Goal: Transaction & Acquisition: Purchase product/service

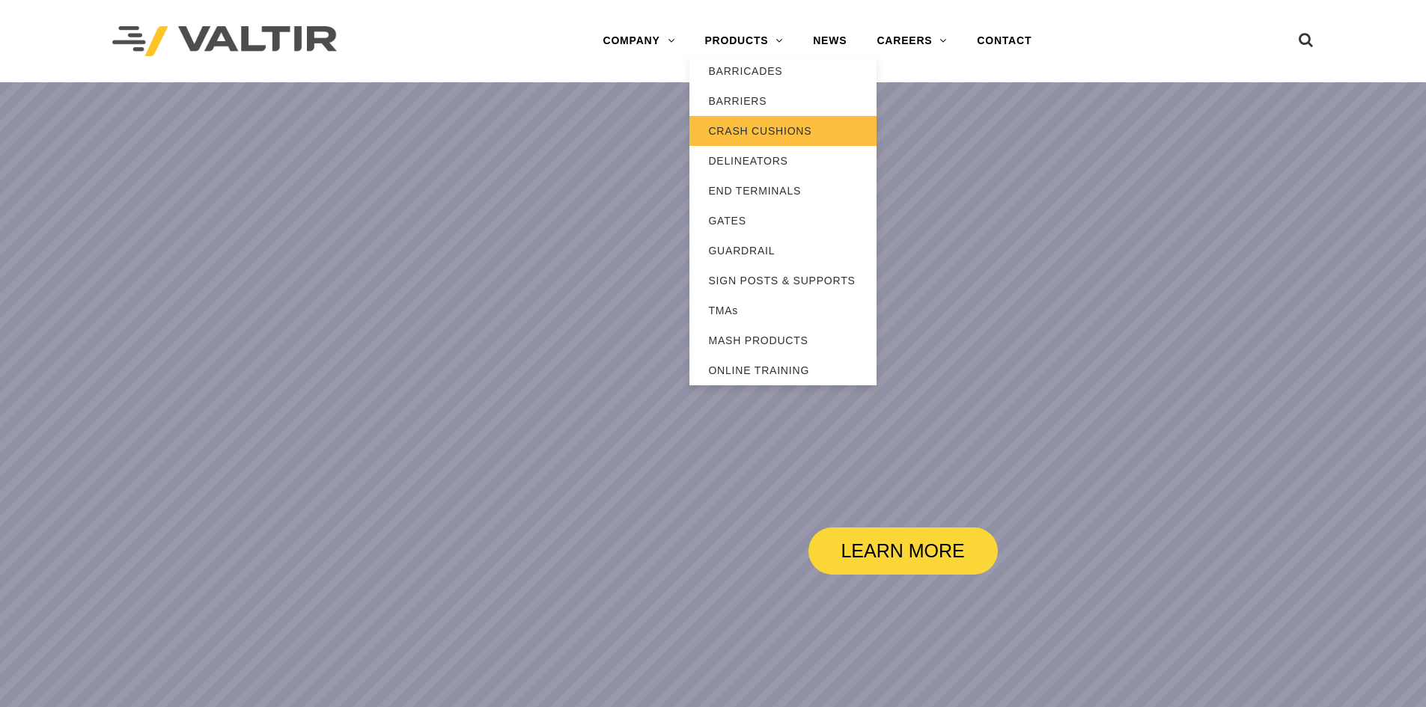
click at [763, 136] on link "CRASH CUSHIONS" at bounding box center [782, 131] width 187 height 30
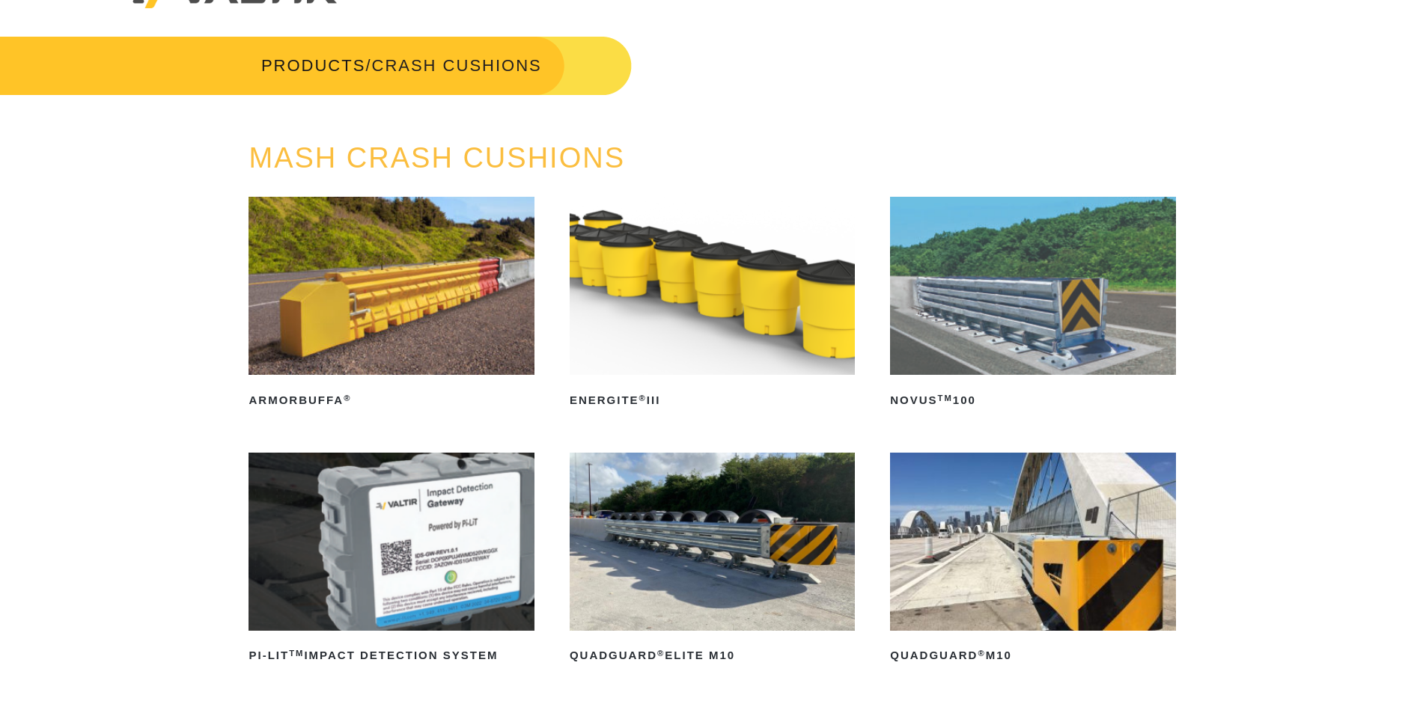
scroll to position [75, 0]
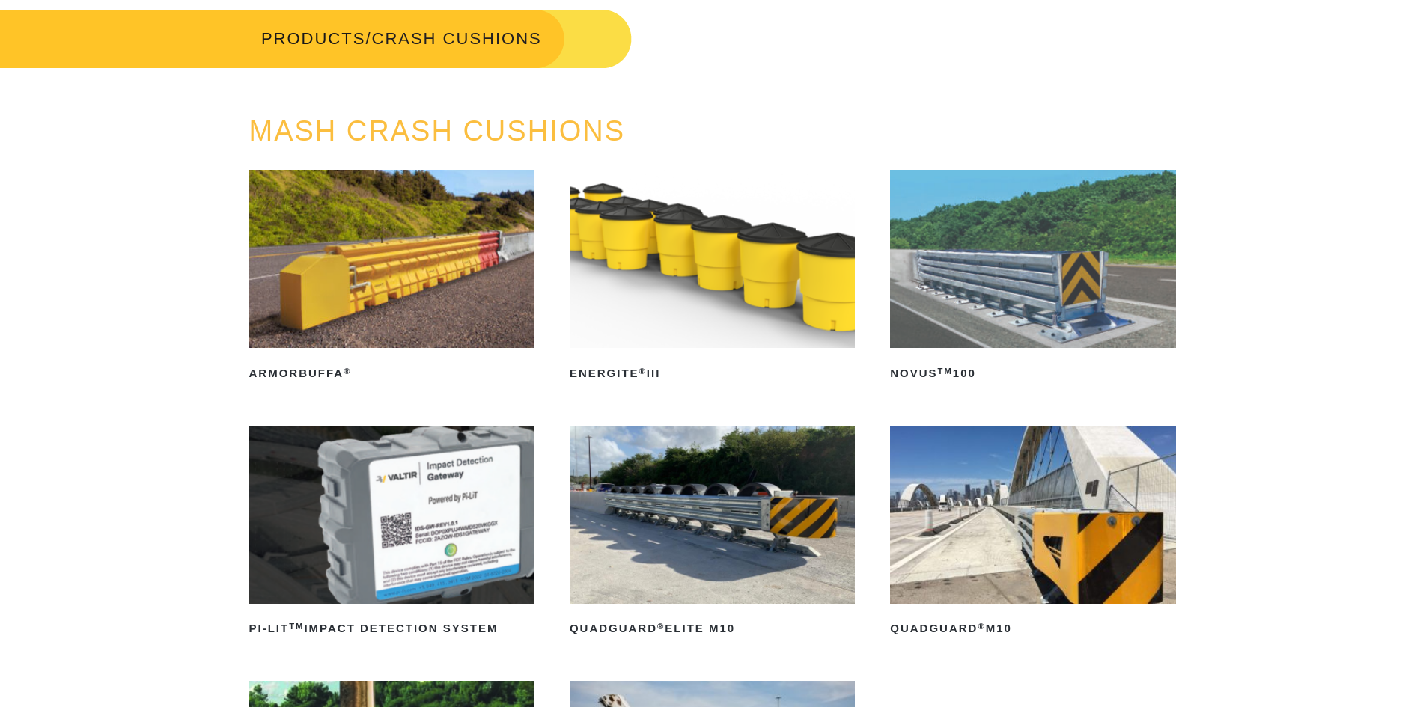
click at [983, 275] on img at bounding box center [1032, 259] width 285 height 178
